Goal: Task Accomplishment & Management: Manage account settings

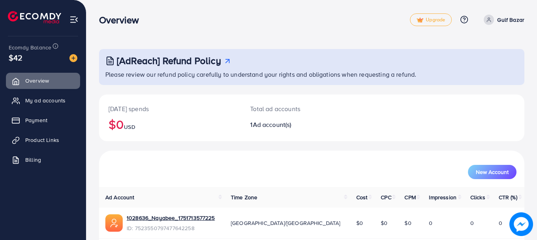
scroll to position [32, 0]
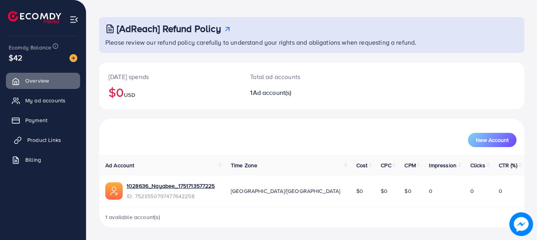
click at [58, 135] on link "Product Links" at bounding box center [43, 140] width 74 height 16
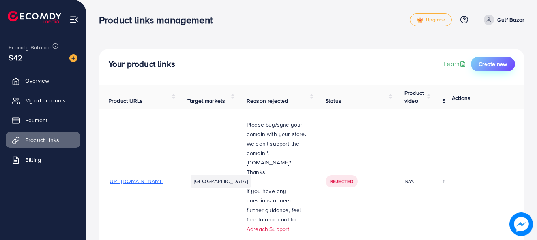
click at [498, 62] on span "Create new" at bounding box center [493, 64] width 28 height 8
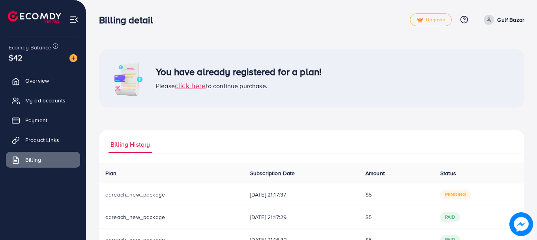
scroll to position [53, 0]
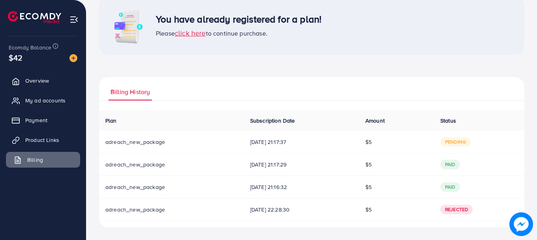
click at [44, 161] on link "Billing" at bounding box center [43, 160] width 74 height 16
click at [49, 141] on span "Product Links" at bounding box center [44, 140] width 34 height 8
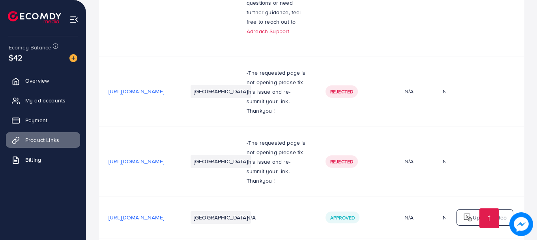
scroll to position [233, 0]
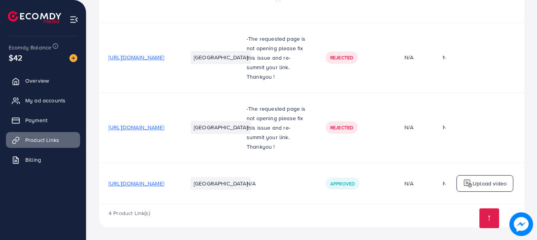
click at [164, 181] on span "[URL][DOMAIN_NAME]" at bounding box center [137, 183] width 56 height 8
click at [353, 125] on span "Rejected" at bounding box center [341, 127] width 23 height 7
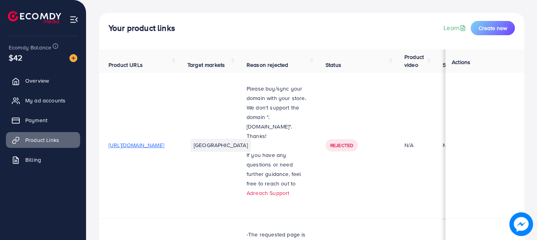
scroll to position [0, 0]
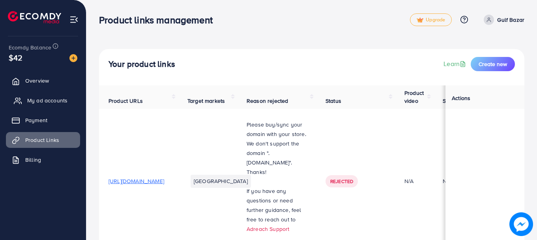
click at [43, 97] on span "My ad accounts" at bounding box center [47, 100] width 40 height 8
